Goal: Communication & Community: Answer question/provide support

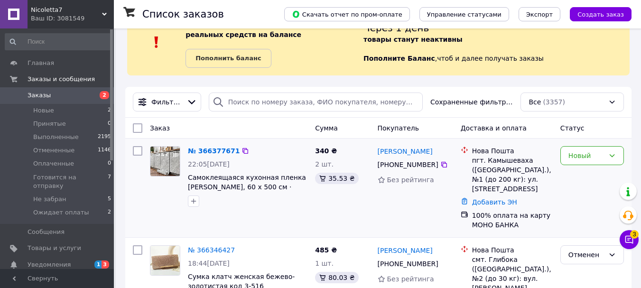
scroll to position [47, 0]
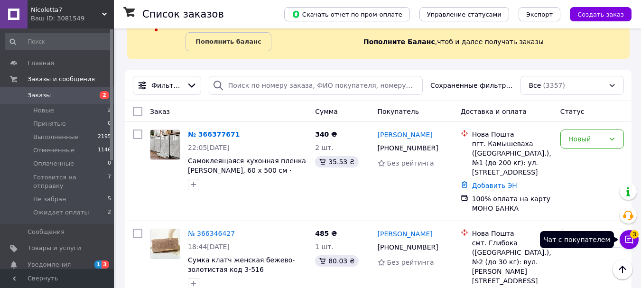
click at [628, 235] on button "Чат с покупателем 3" at bounding box center [629, 239] width 19 height 19
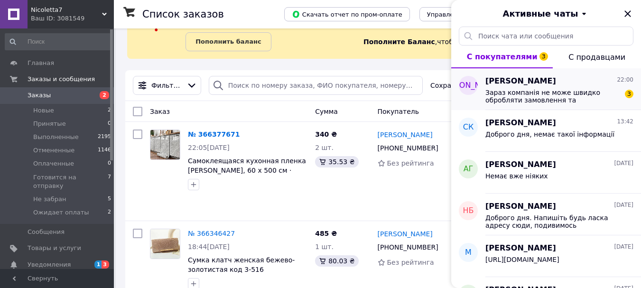
click at [563, 97] on span "Зараз компанія не може швидко обробляти замовлення та повідомлення, оскільки за…" at bounding box center [553, 96] width 135 height 15
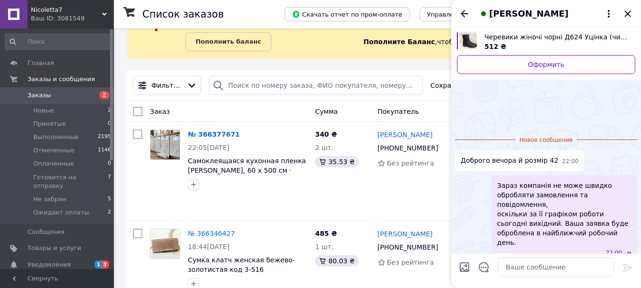
scroll to position [29, 0]
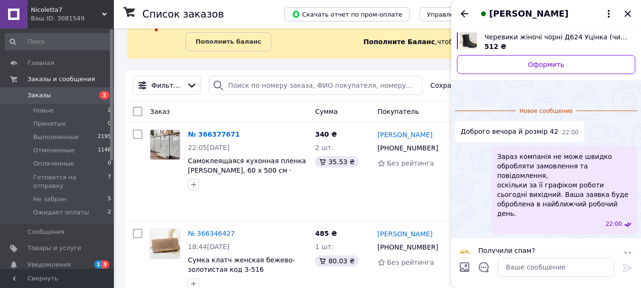
click at [521, 37] on span "Черевики жіночі чорні Д624 Уцінка (читайте опис)" at bounding box center [556, 36] width 143 height 9
click at [527, 270] on textarea at bounding box center [556, 267] width 117 height 19
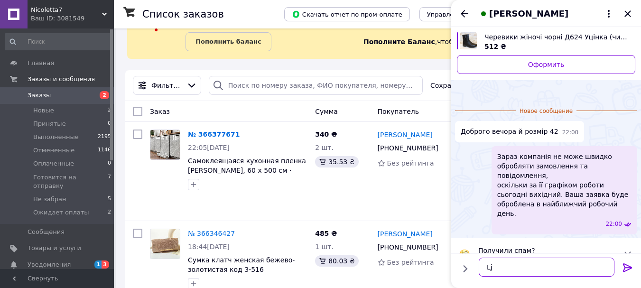
type textarea "L"
type textarea "Доброго вечора, немає"
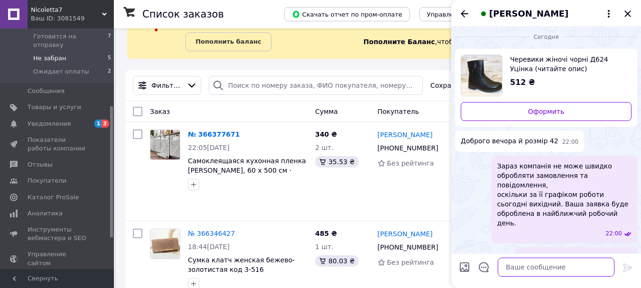
scroll to position [142, 0]
click at [54, 118] on span "Уведомления" at bounding box center [49, 122] width 43 height 9
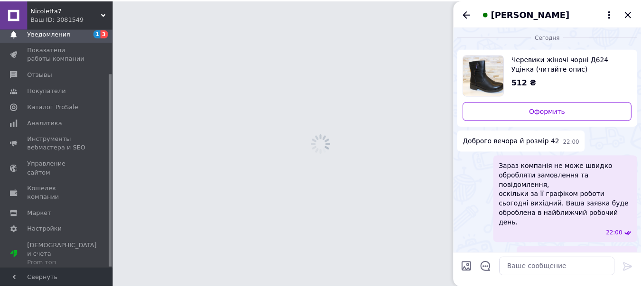
scroll to position [55, 0]
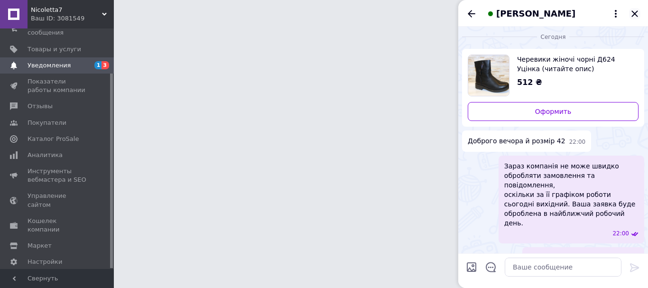
click at [633, 12] on icon "Закрыть" at bounding box center [635, 13] width 6 height 6
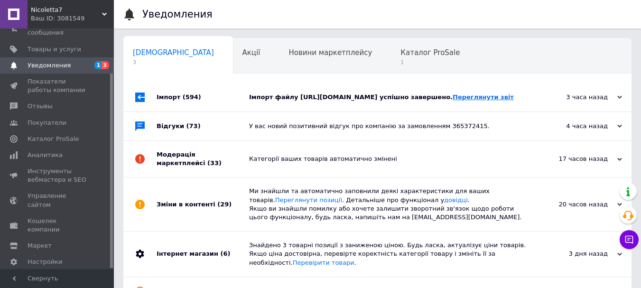
click at [487, 101] on link "Переглянути звіт" at bounding box center [483, 97] width 61 height 7
